Goal: Communication & Community: Answer question/provide support

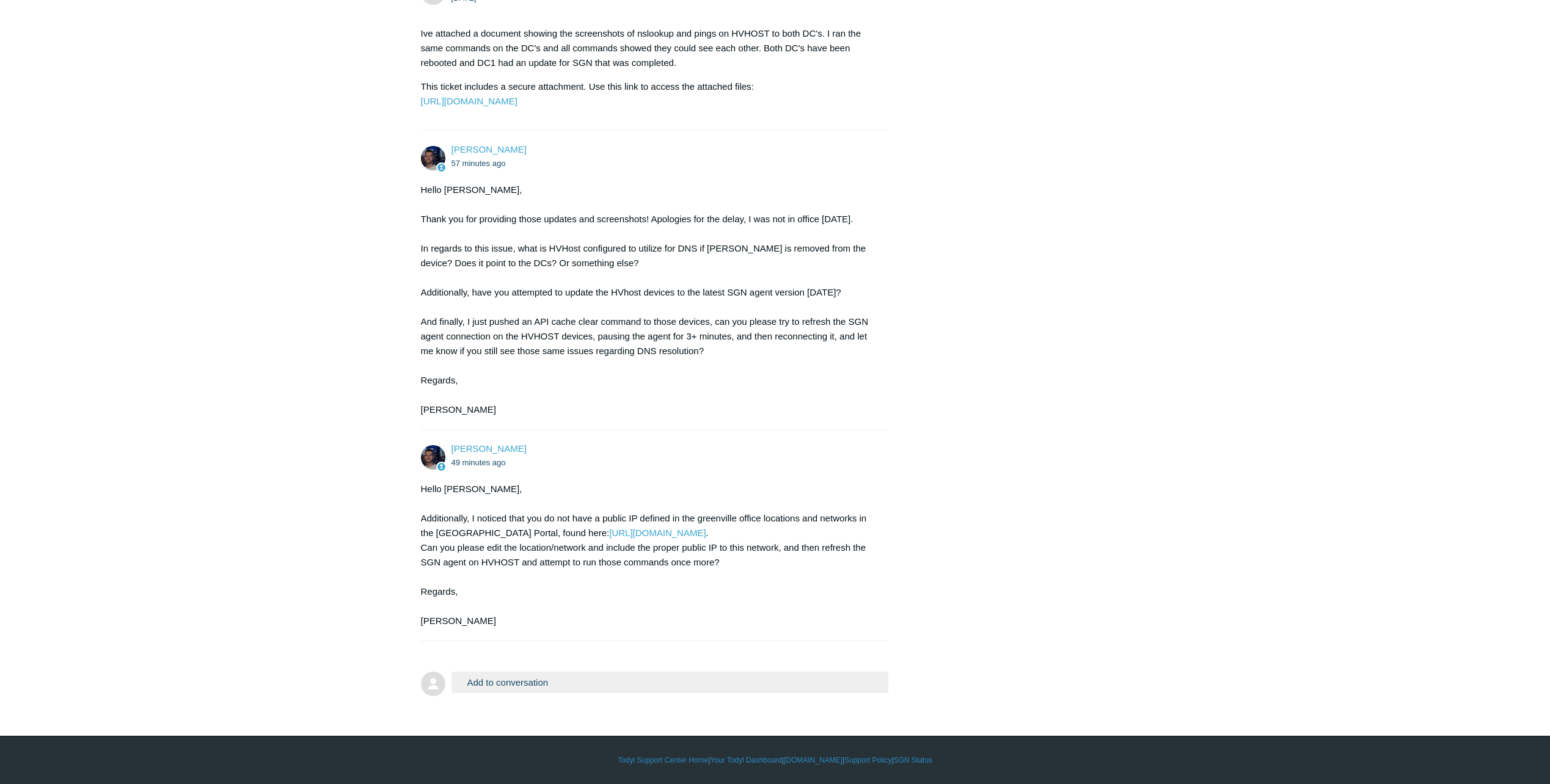
scroll to position [2238, 0]
click at [630, 680] on button "Add to conversation" at bounding box center [670, 682] width 437 height 22
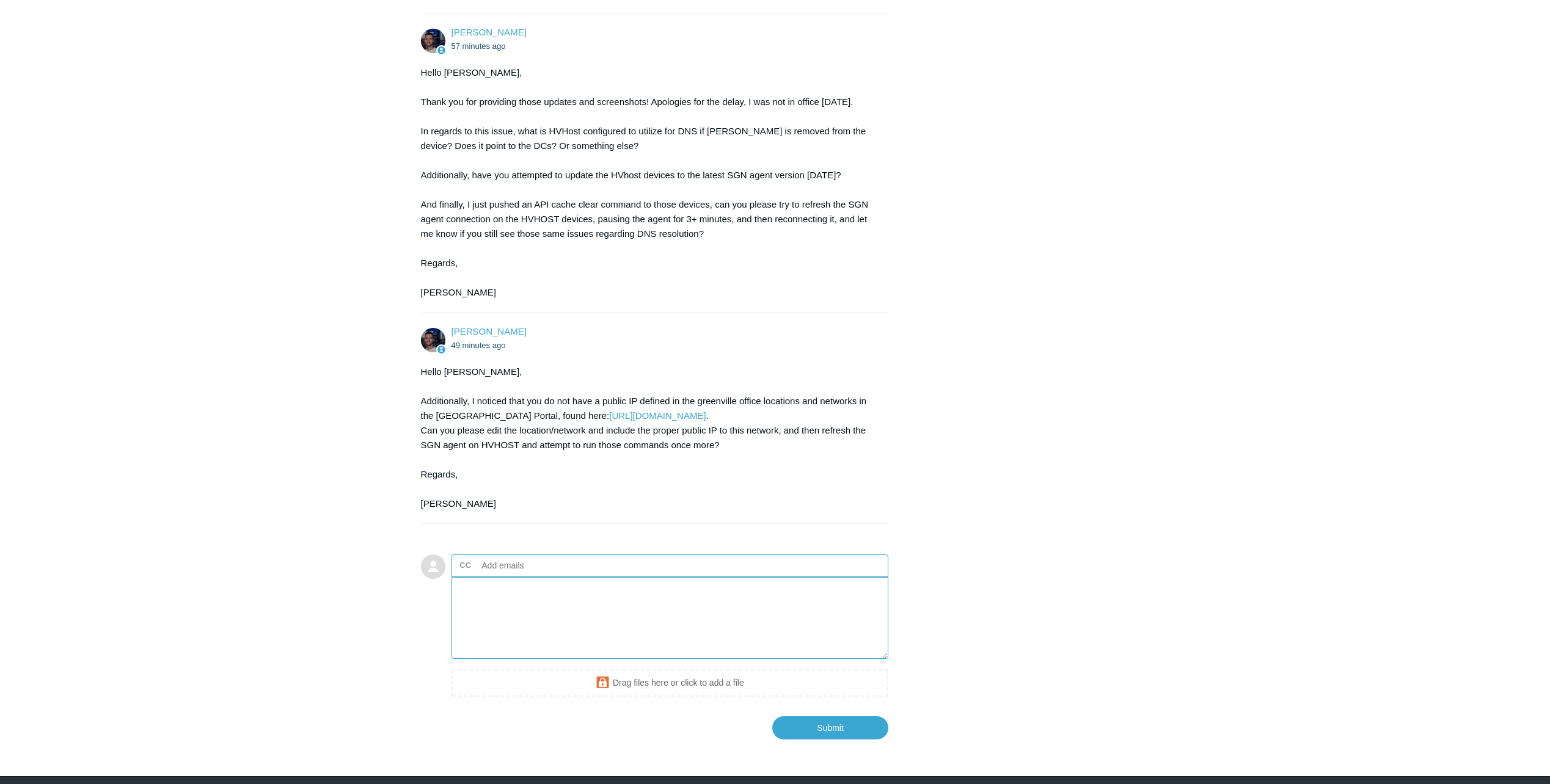
drag, startPoint x: 629, startPoint y: 681, endPoint x: 606, endPoint y: 710, distance: 37.0
click at [606, 660] on textarea "Add your reply" at bounding box center [670, 618] width 437 height 82
paste textarea "Hi Connor, I updated the Todyl Locations with the public Ips. The HVHOST is set…"
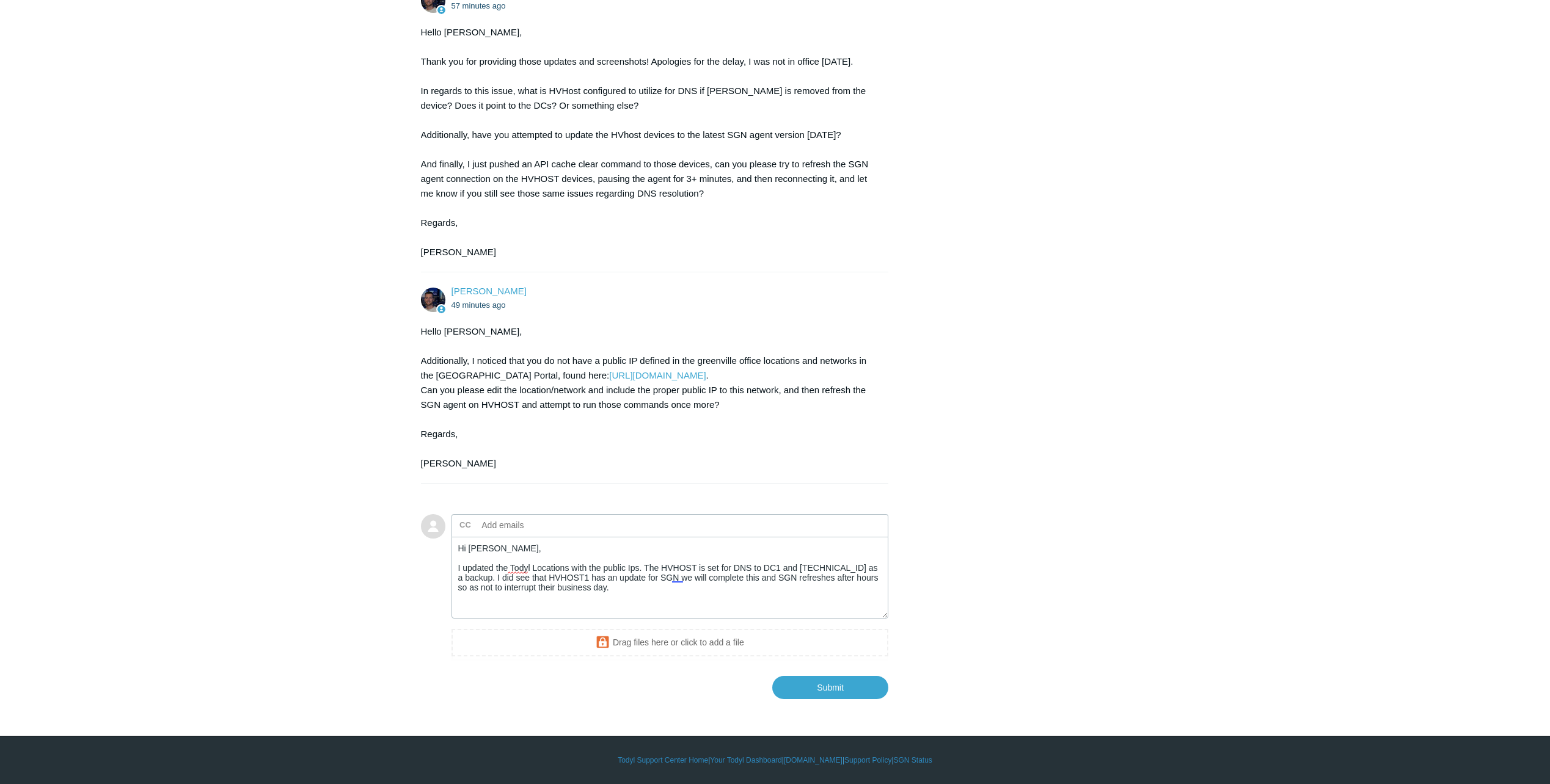
scroll to position [2395, 0]
click at [634, 568] on textarea "Hi Connor, I updated the Todyl Locations with the public Ips. The HVHOST is set…" at bounding box center [670, 578] width 437 height 82
click at [639, 578] on textarea "Hi Connor, I updated the Todyl Locations with the public IPs. The HVHOST is set…" at bounding box center [670, 578] width 437 height 82
type textarea "Hi Connor, I updated the Todyl Locations with the public IPs. The HVHOST is set…"
click at [818, 679] on input "Submit" at bounding box center [830, 686] width 116 height 24
